Goal: Find specific page/section: Find specific page/section

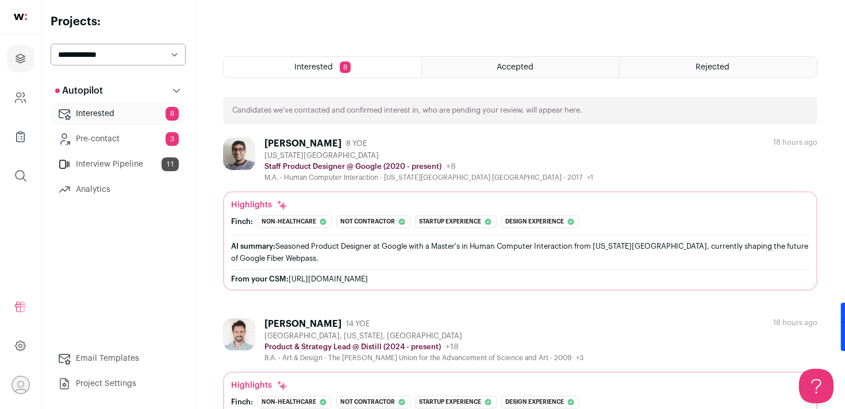
click at [116, 166] on link "Interview Pipeline 11" at bounding box center [118, 164] width 135 height 23
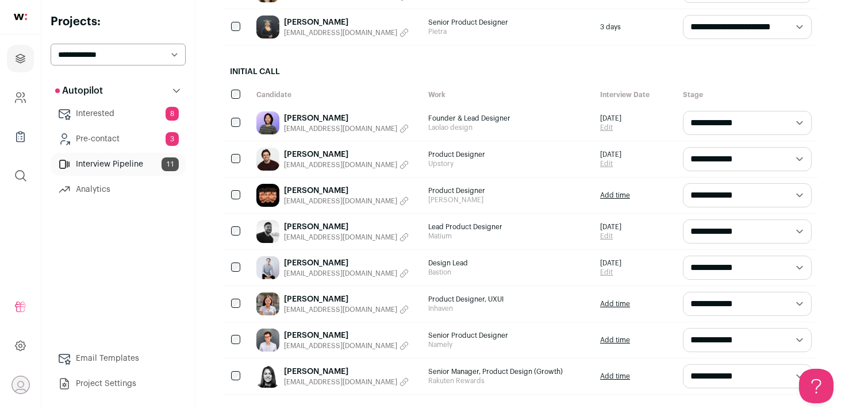
scroll to position [261, 0]
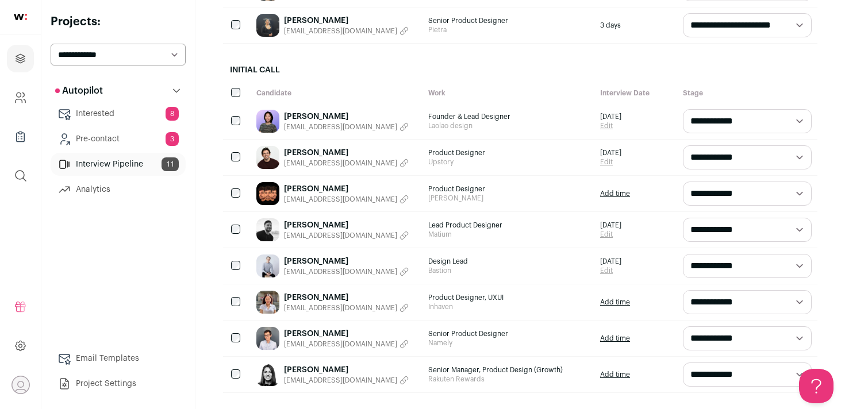
click at [399, 271] on icon "button" at bounding box center [403, 271] width 9 height 9
click at [344, 263] on link "[PERSON_NAME]" at bounding box center [316, 261] width 64 height 11
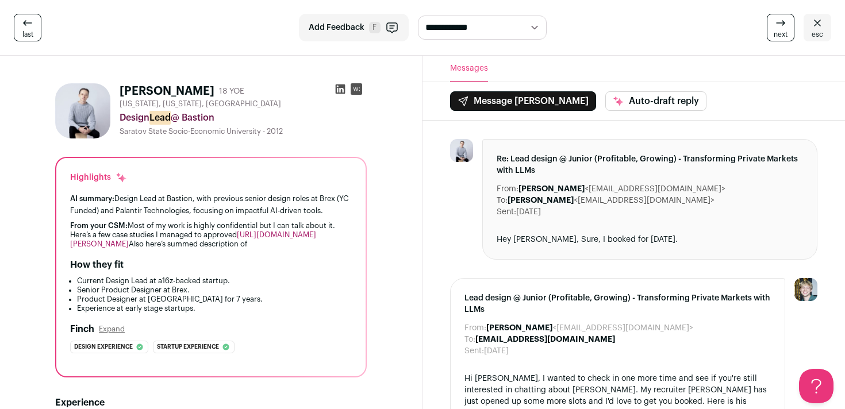
click at [233, 245] on link "[URL][DOMAIN_NAME][PERSON_NAME]" at bounding box center [193, 239] width 246 height 17
click at [218, 246] on link "[URL][DOMAIN_NAME][PERSON_NAME]" at bounding box center [193, 239] width 246 height 17
